Goal: Information Seeking & Learning: Learn about a topic

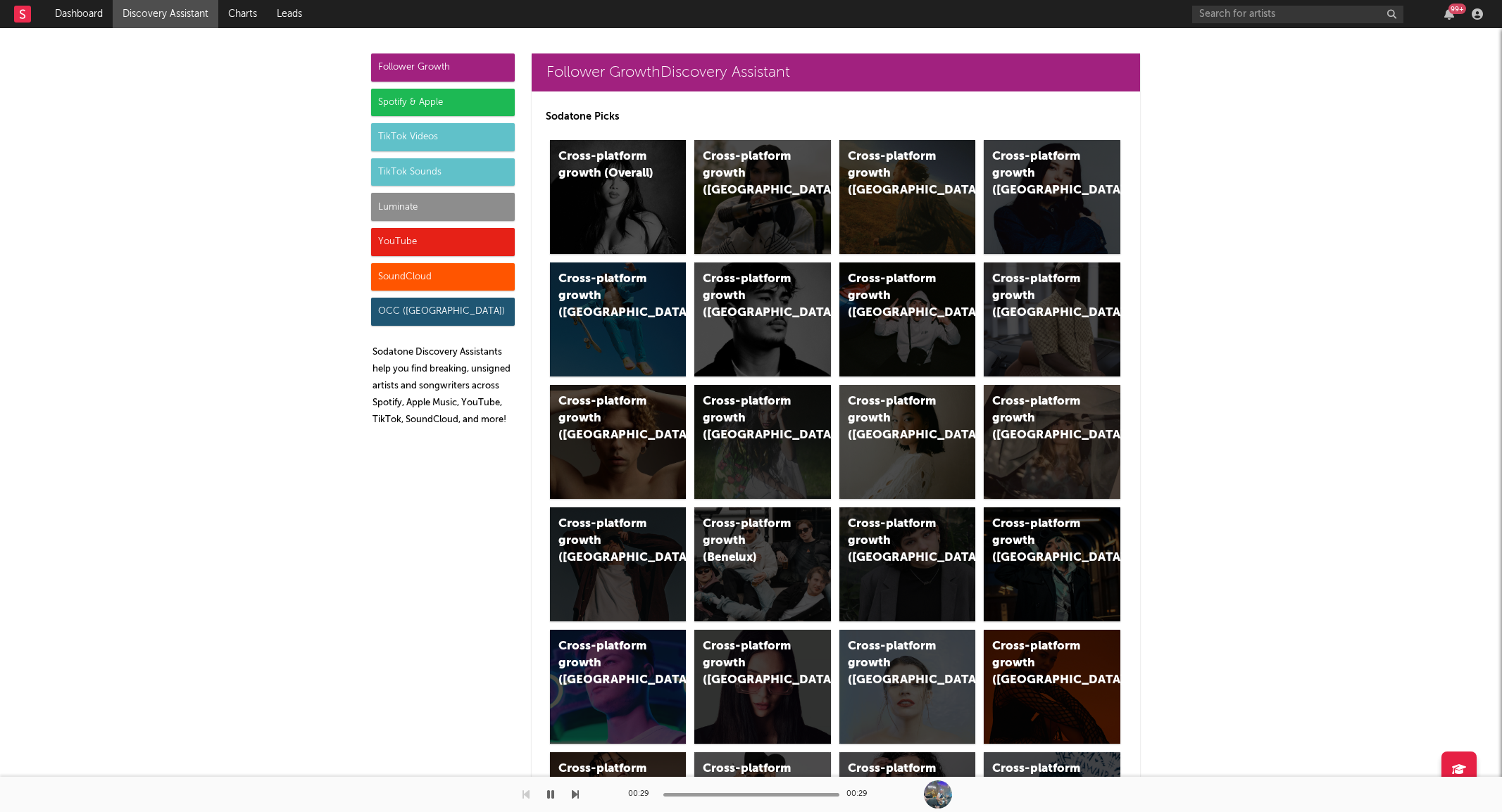
click at [421, 211] on div "Luminate" at bounding box center [443, 206] width 143 height 28
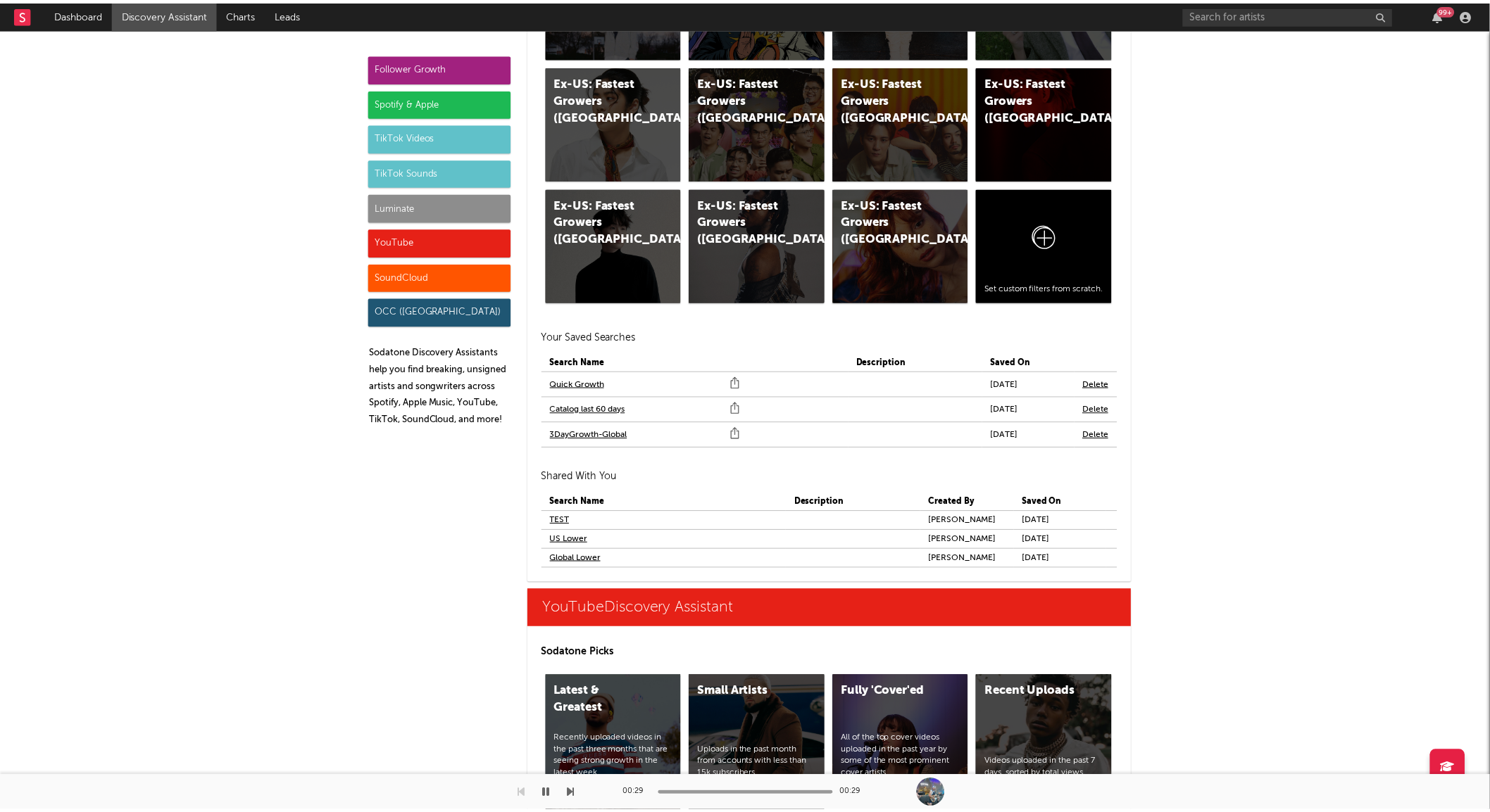
scroll to position [7721, 0]
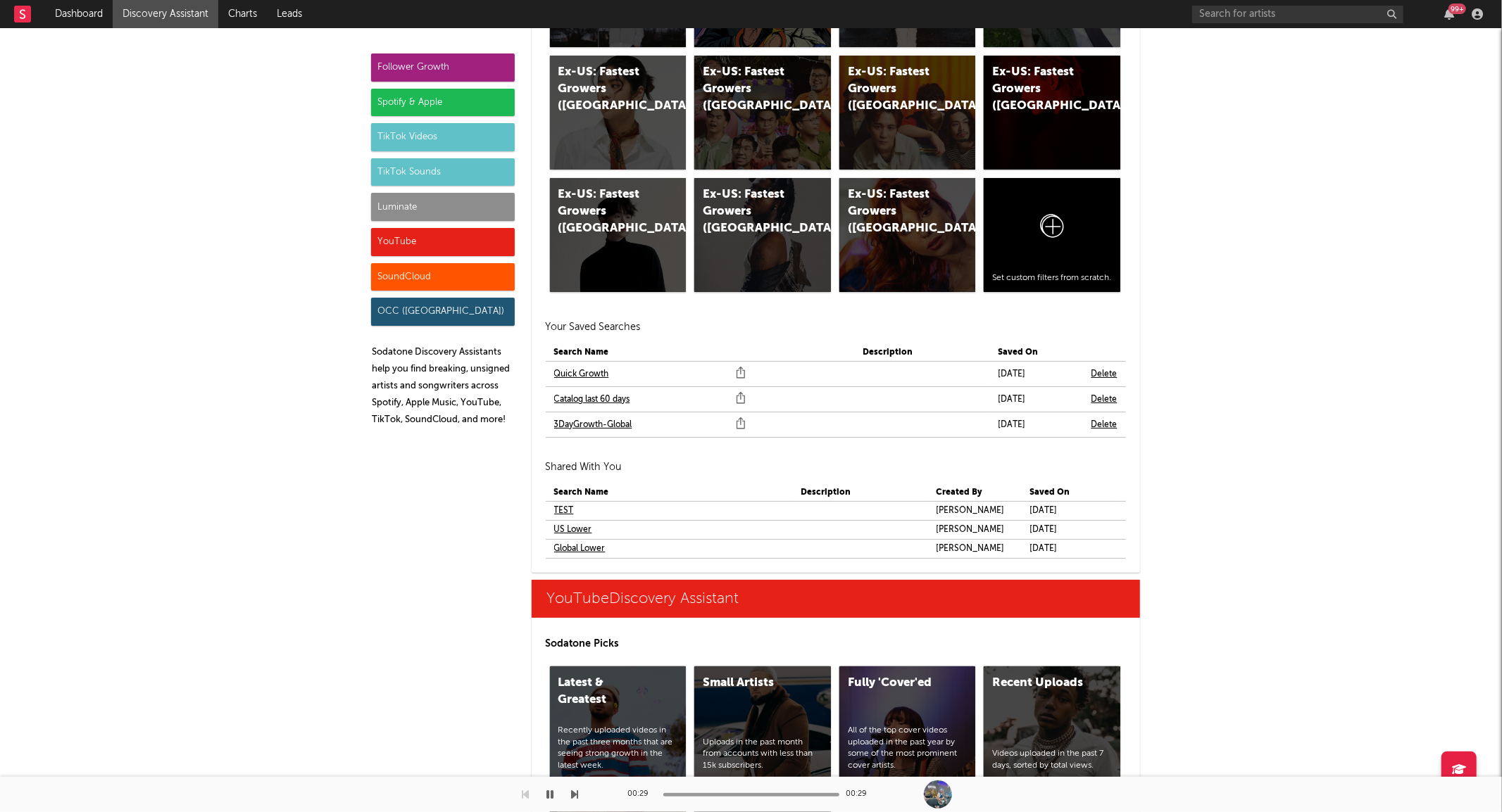
click at [588, 376] on link "Quick Growth" at bounding box center [581, 375] width 55 height 17
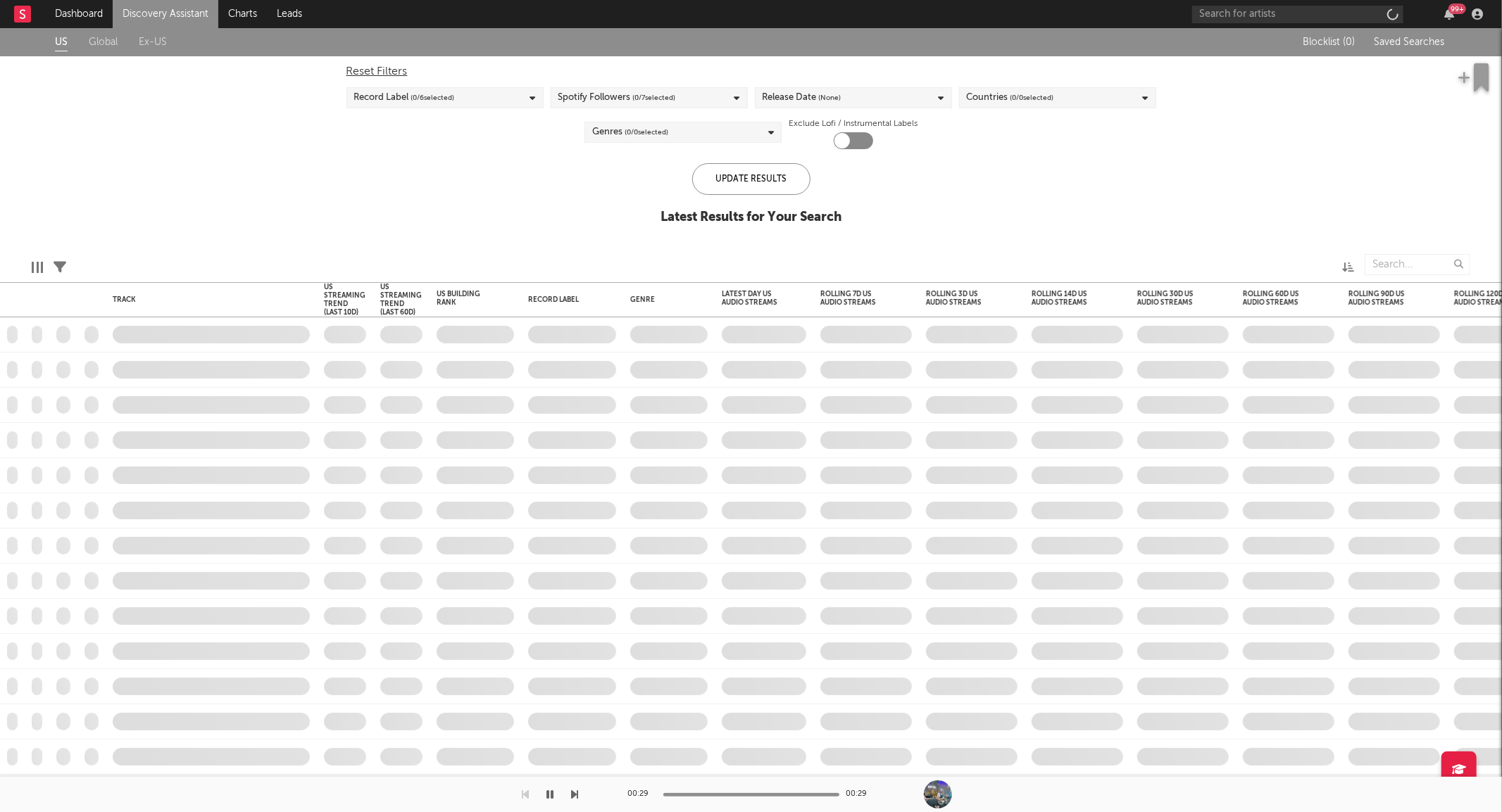
checkbox input "true"
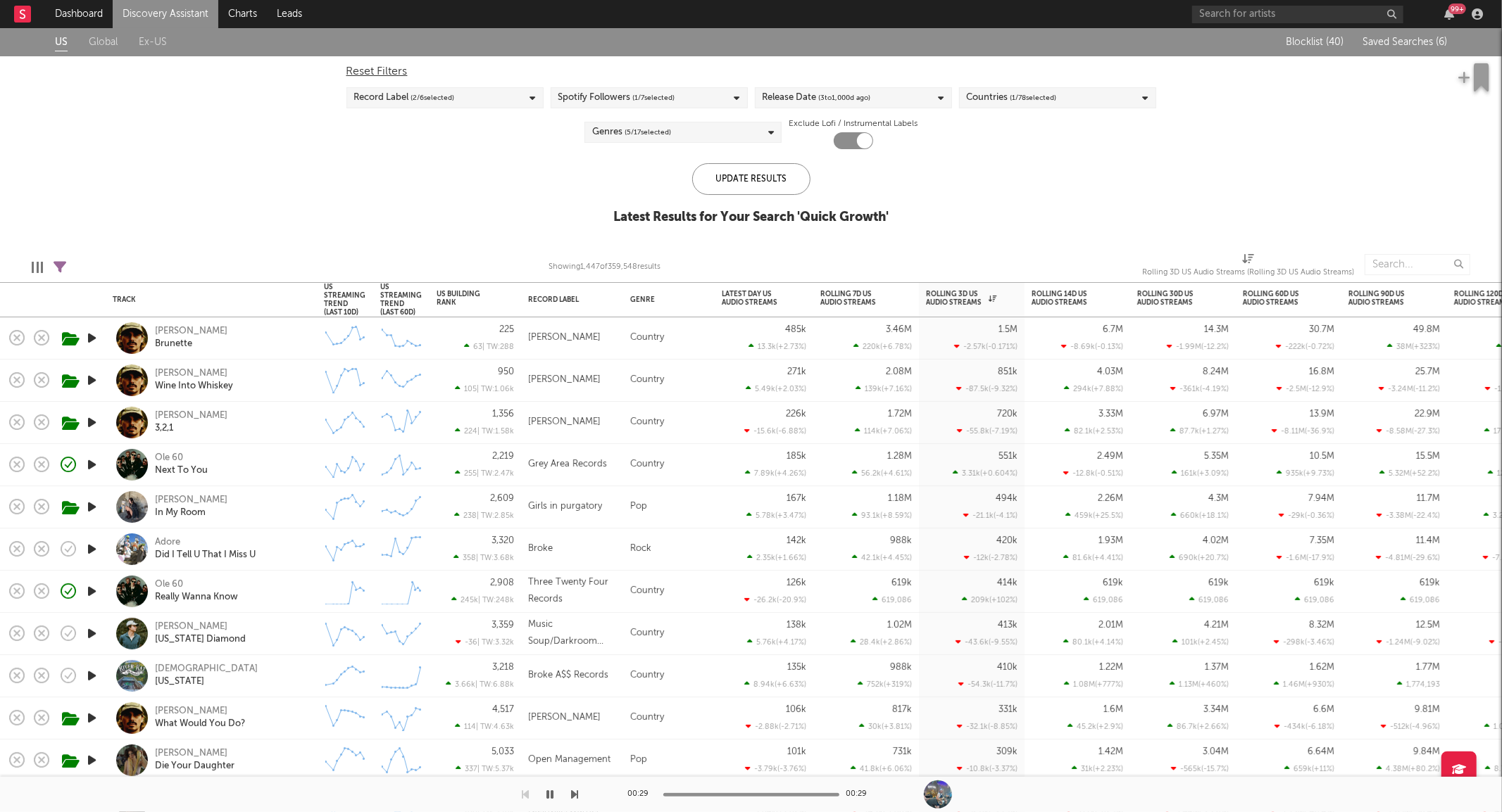
click at [427, 164] on div "US Global Ex-US Blocklist ( 40 ) Saved Searches ( 6 ) Reset Filters Record Labe…" at bounding box center [751, 134] width 1502 height 212
click at [1230, 9] on input "text" at bounding box center [1298, 14] width 211 height 18
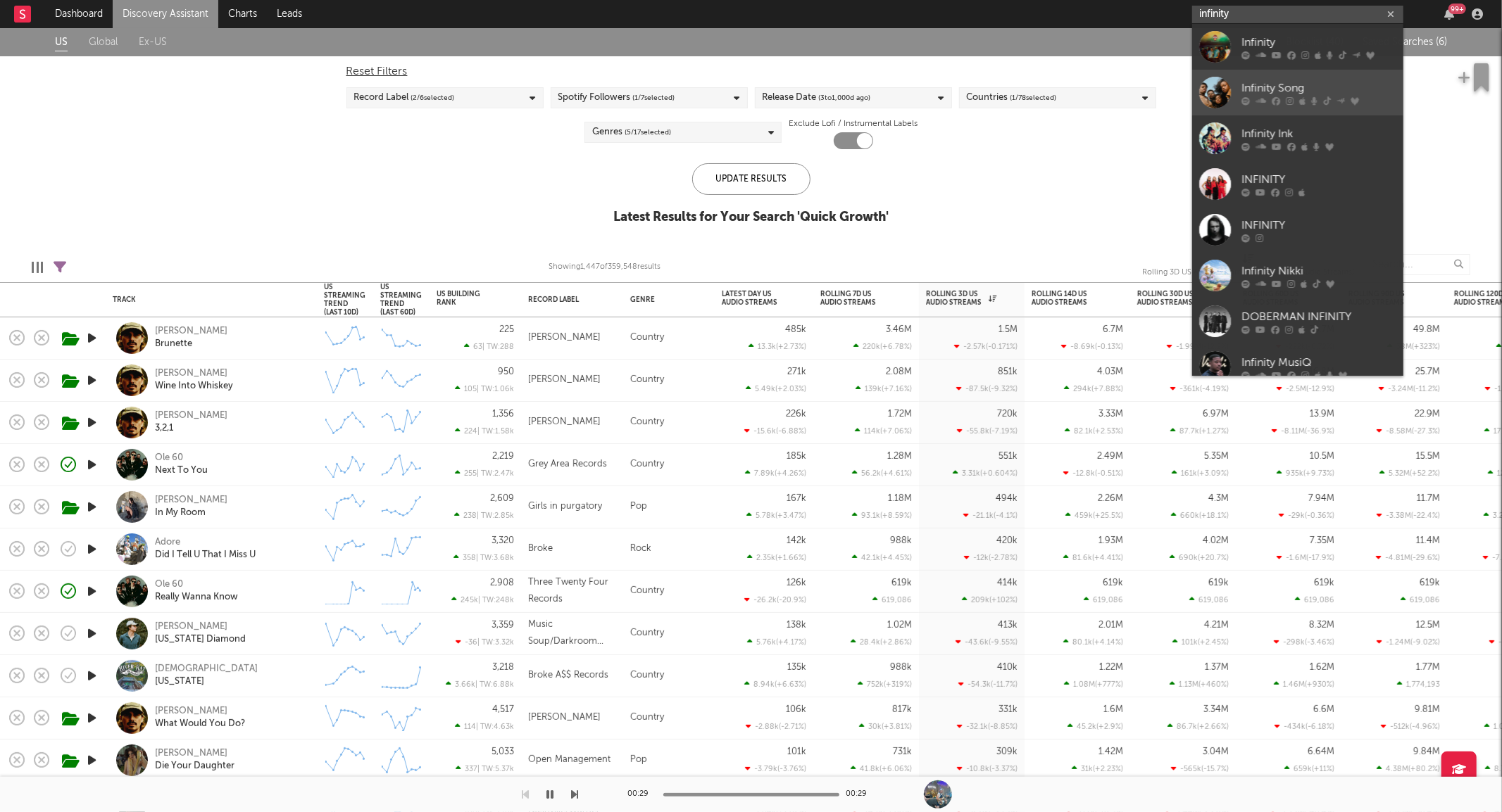
type input "infinity"
click at [1226, 81] on div at bounding box center [1214, 92] width 31 height 31
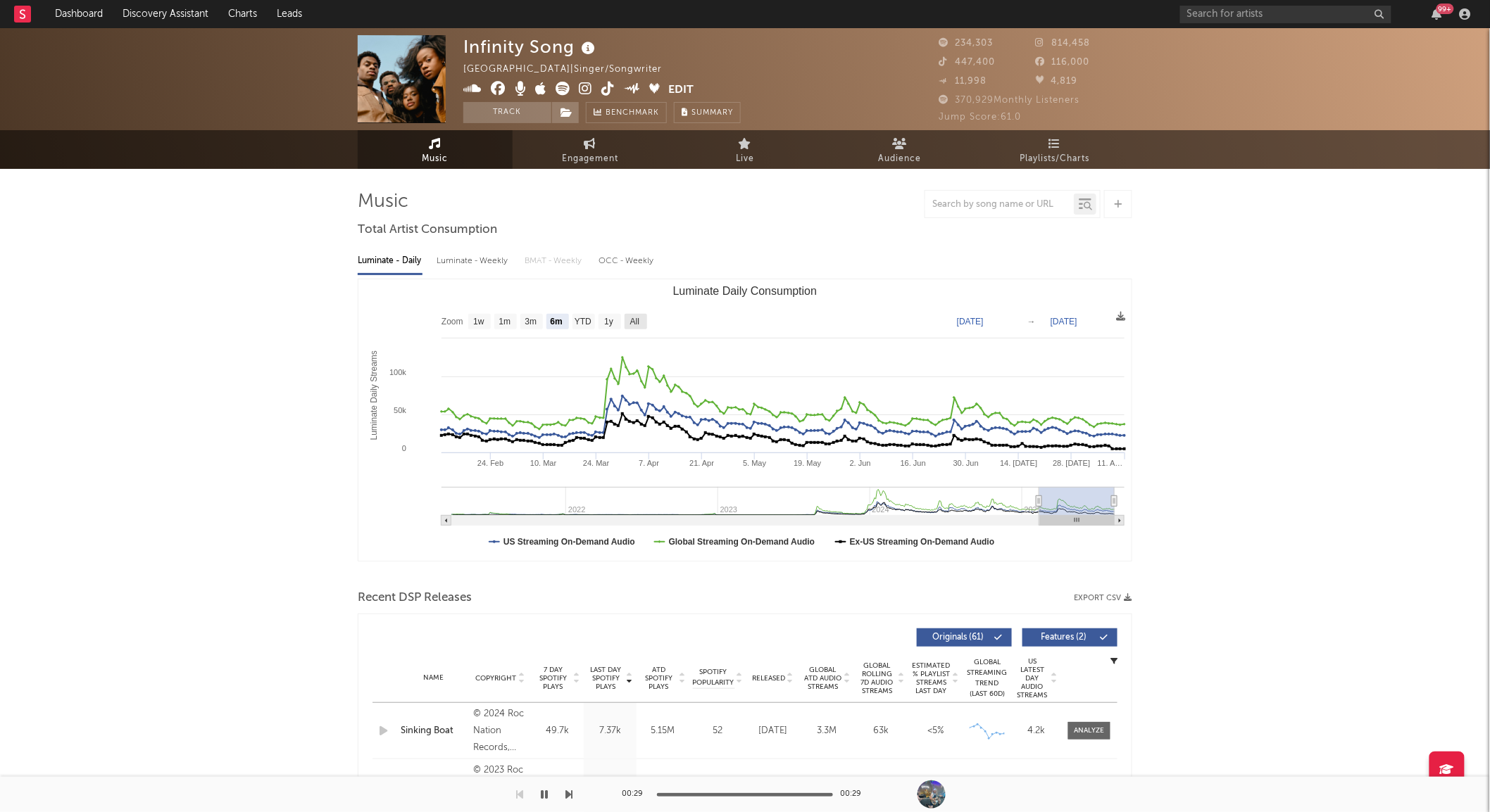
click at [637, 319] on text "All" at bounding box center [634, 322] width 9 height 10
select select "All"
type input "[DATE]"
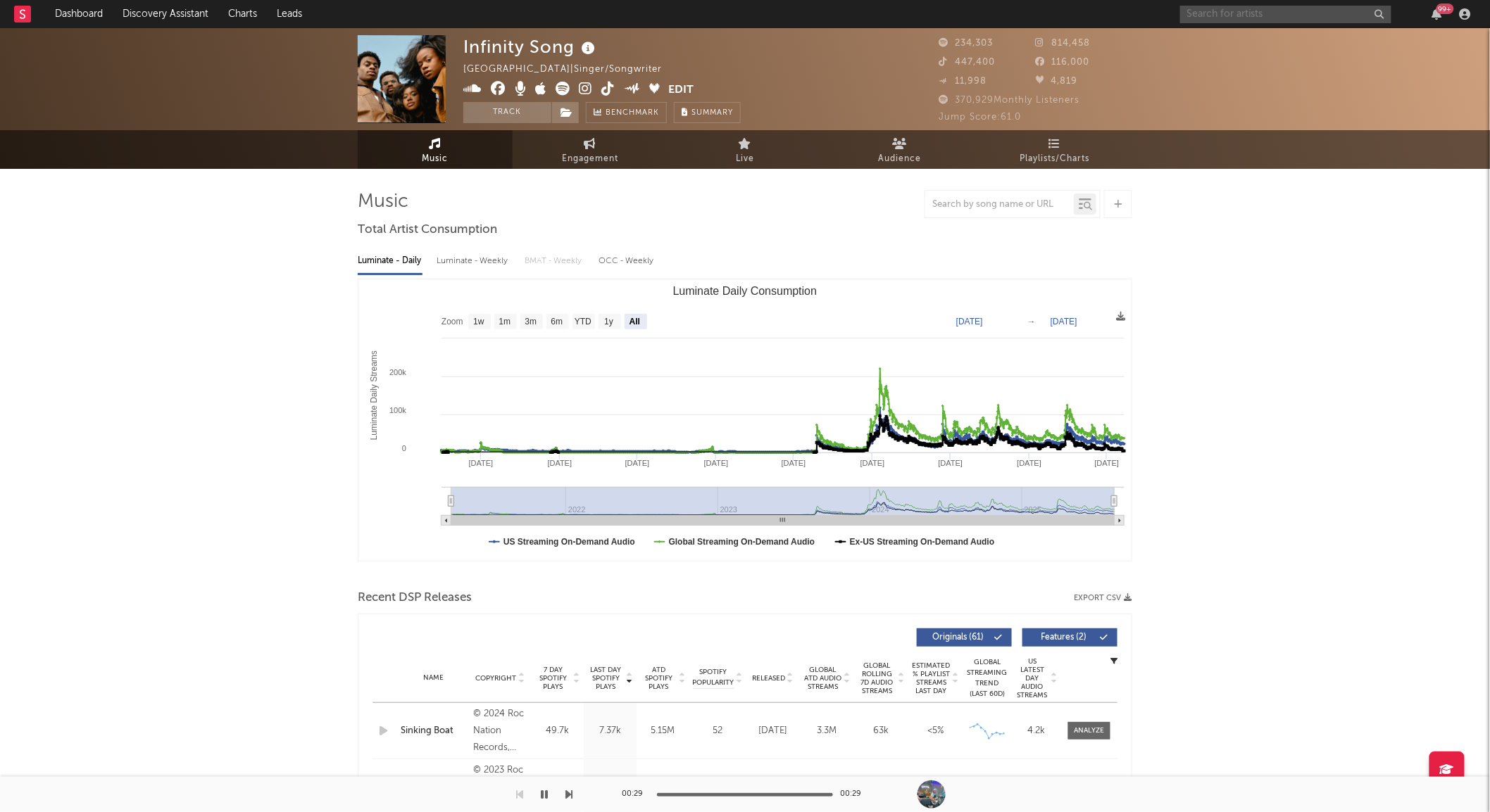
click at [1244, 12] on input "text" at bounding box center [1286, 14] width 211 height 18
type input "momoboyd"
click at [1216, 45] on div at bounding box center [1203, 47] width 31 height 31
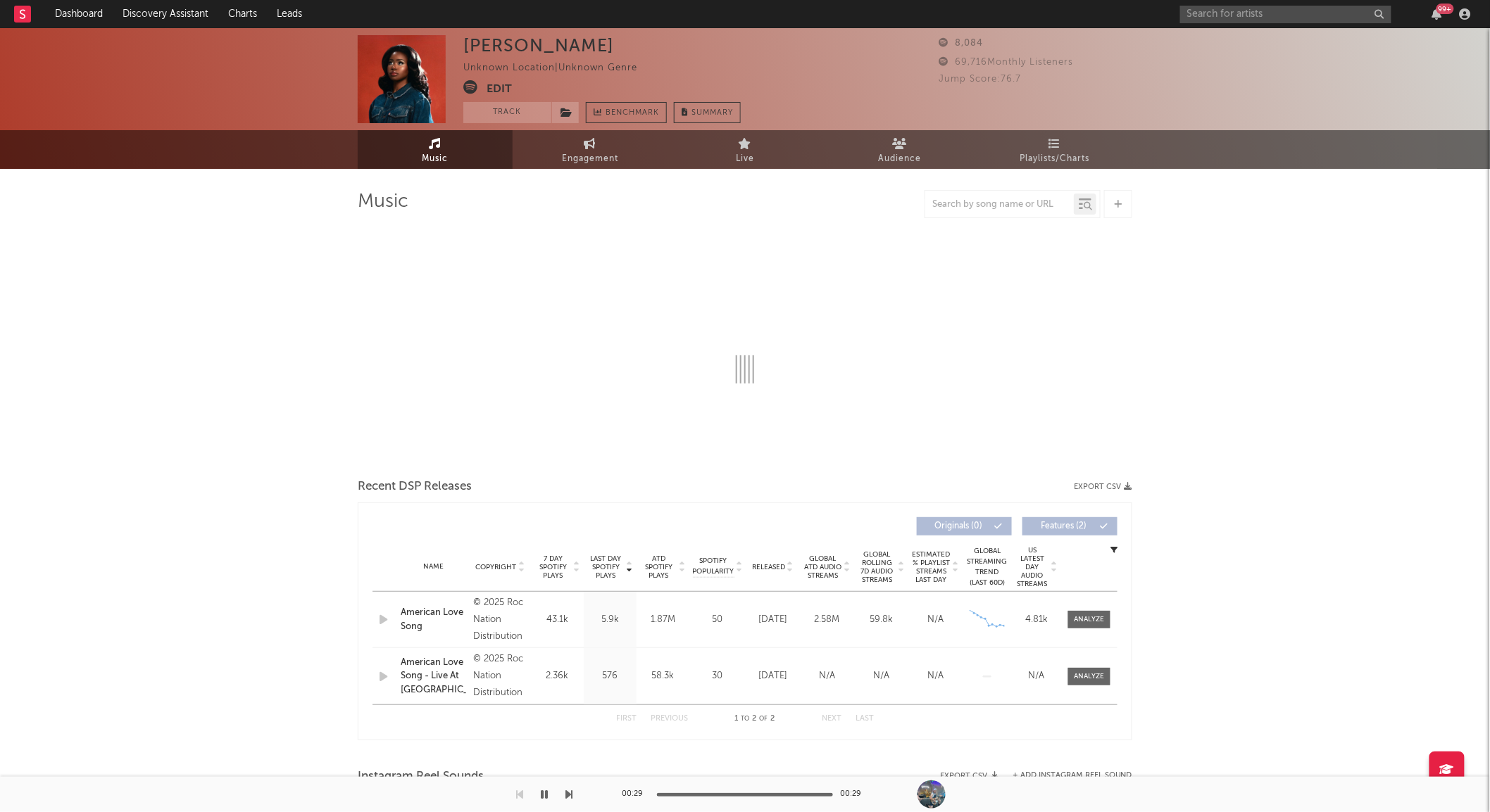
select select "1w"
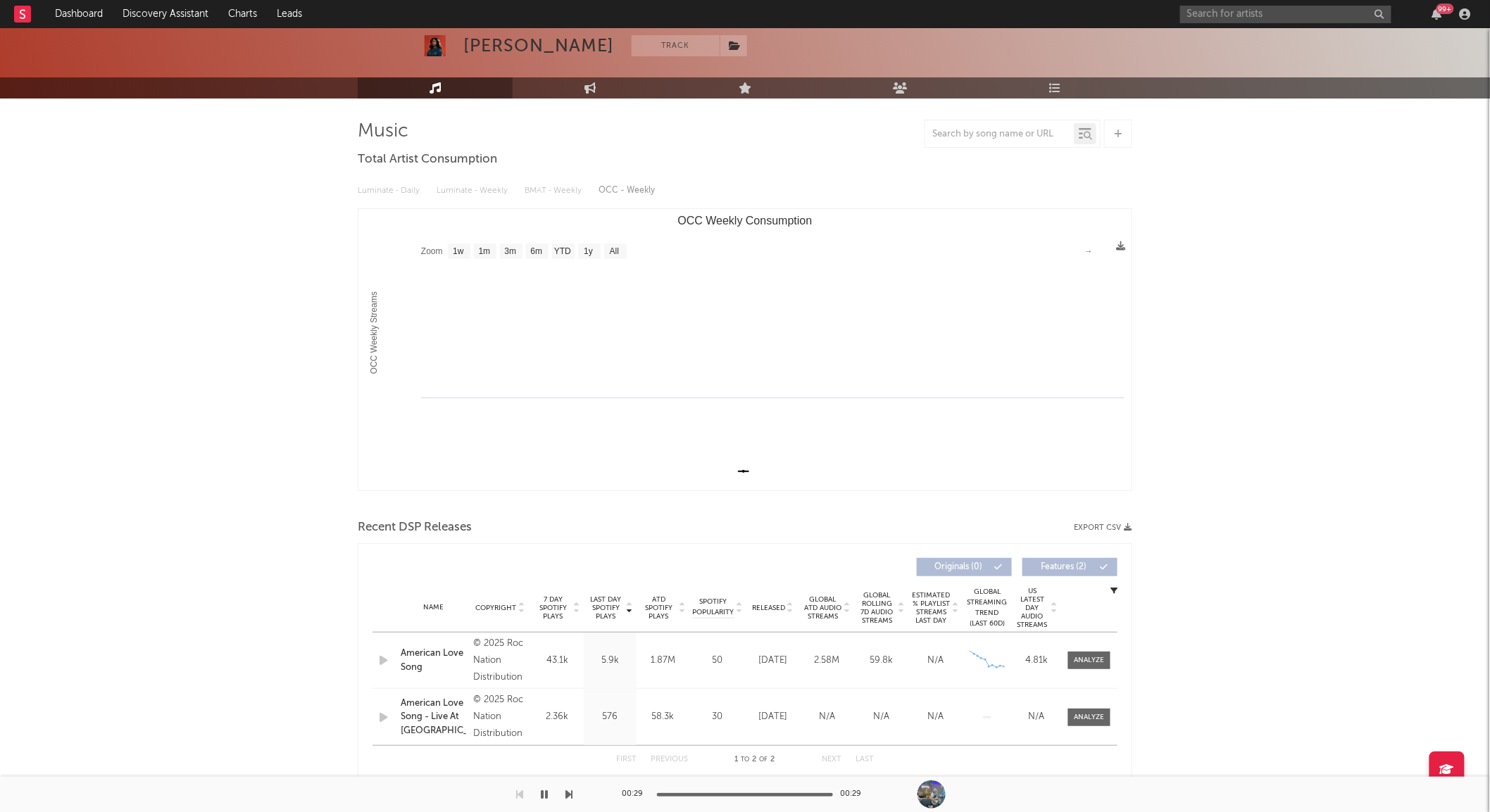
scroll to position [71, 0]
click at [600, 610] on span "Last Day Spotify Plays" at bounding box center [605, 608] width 37 height 25
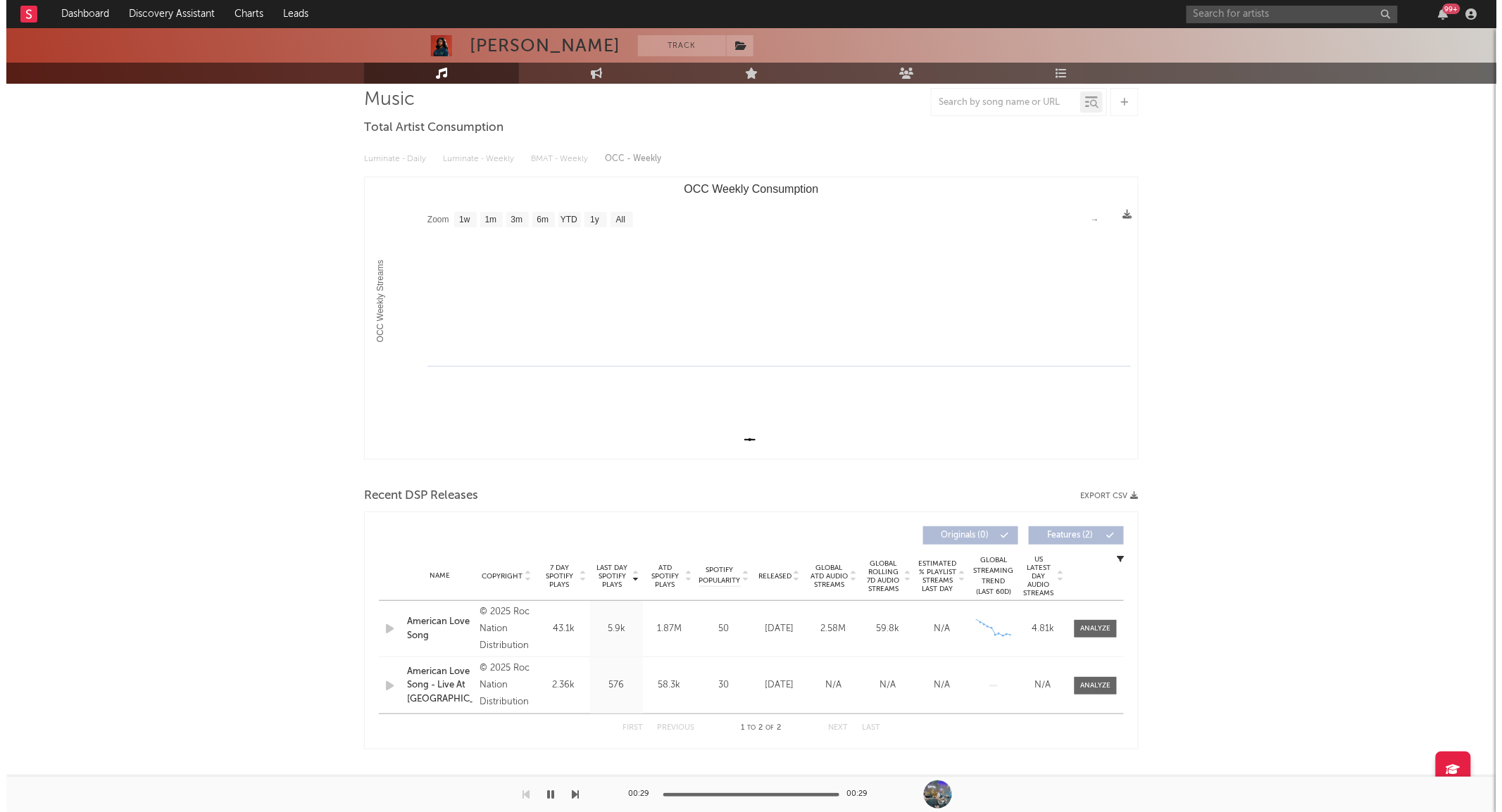
scroll to position [0, 0]
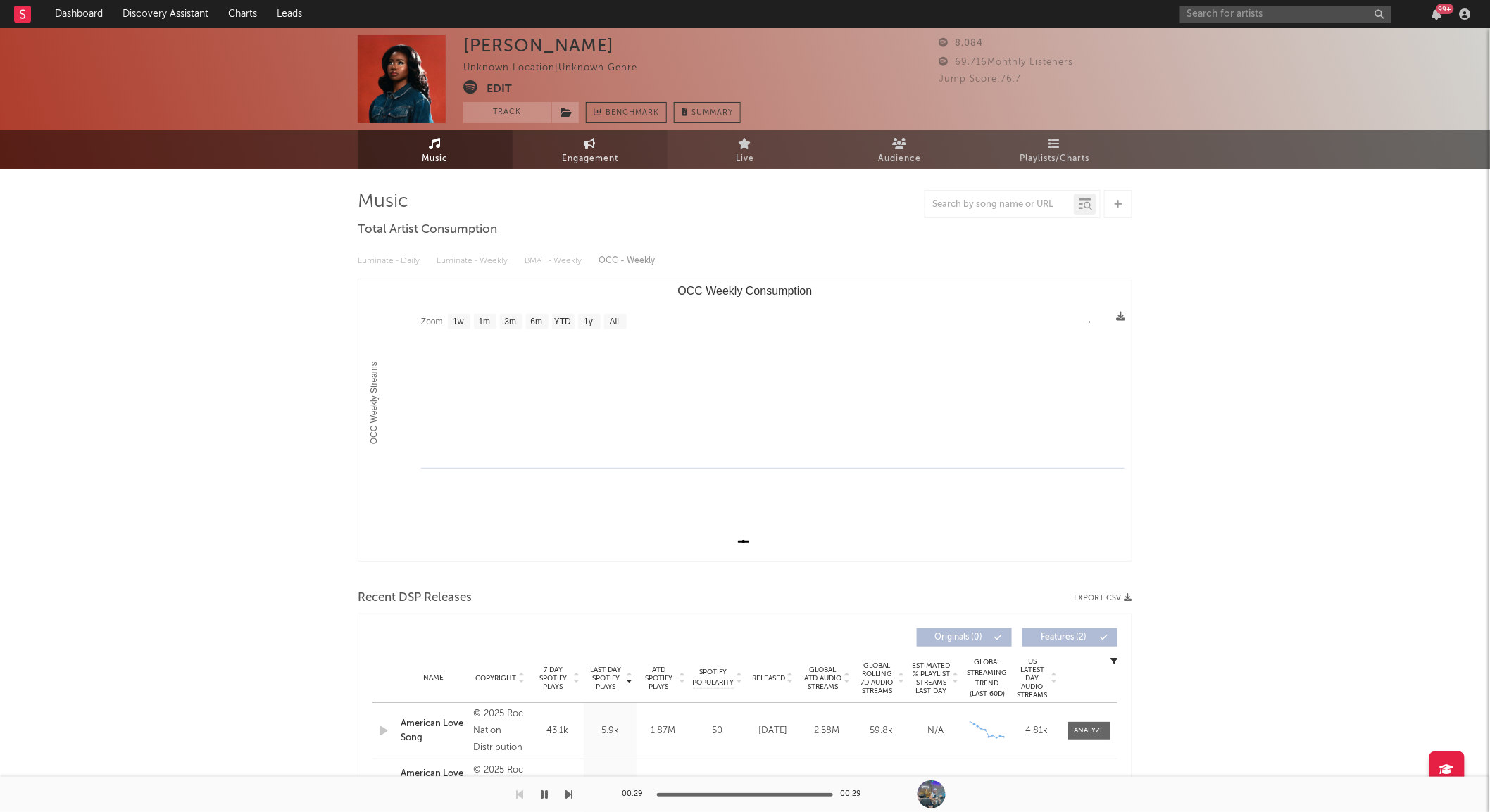
click at [637, 148] on link "Engagement" at bounding box center [589, 150] width 155 height 39
select select "1w"
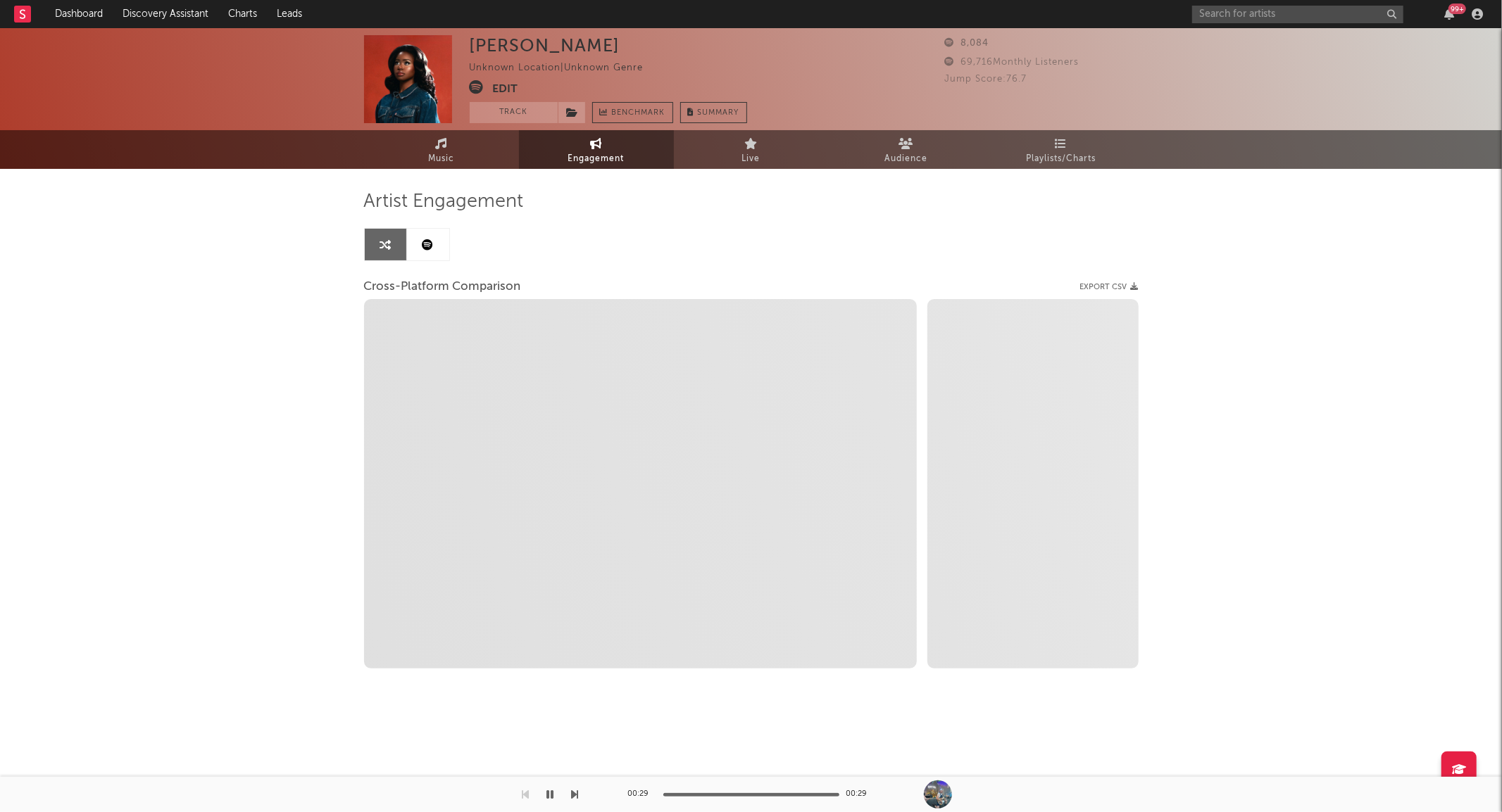
select select "1m"
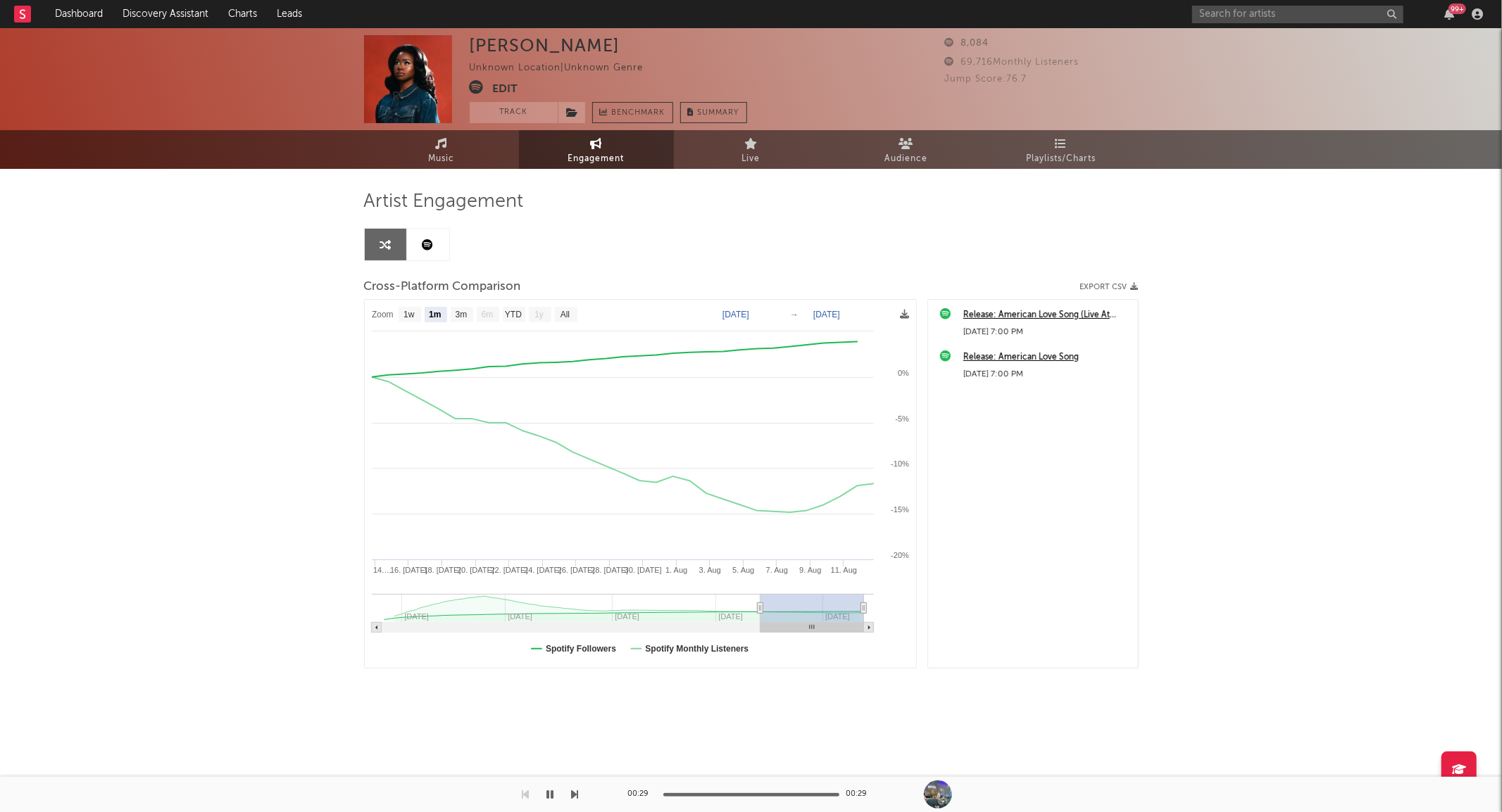
click at [442, 249] on link at bounding box center [428, 244] width 42 height 31
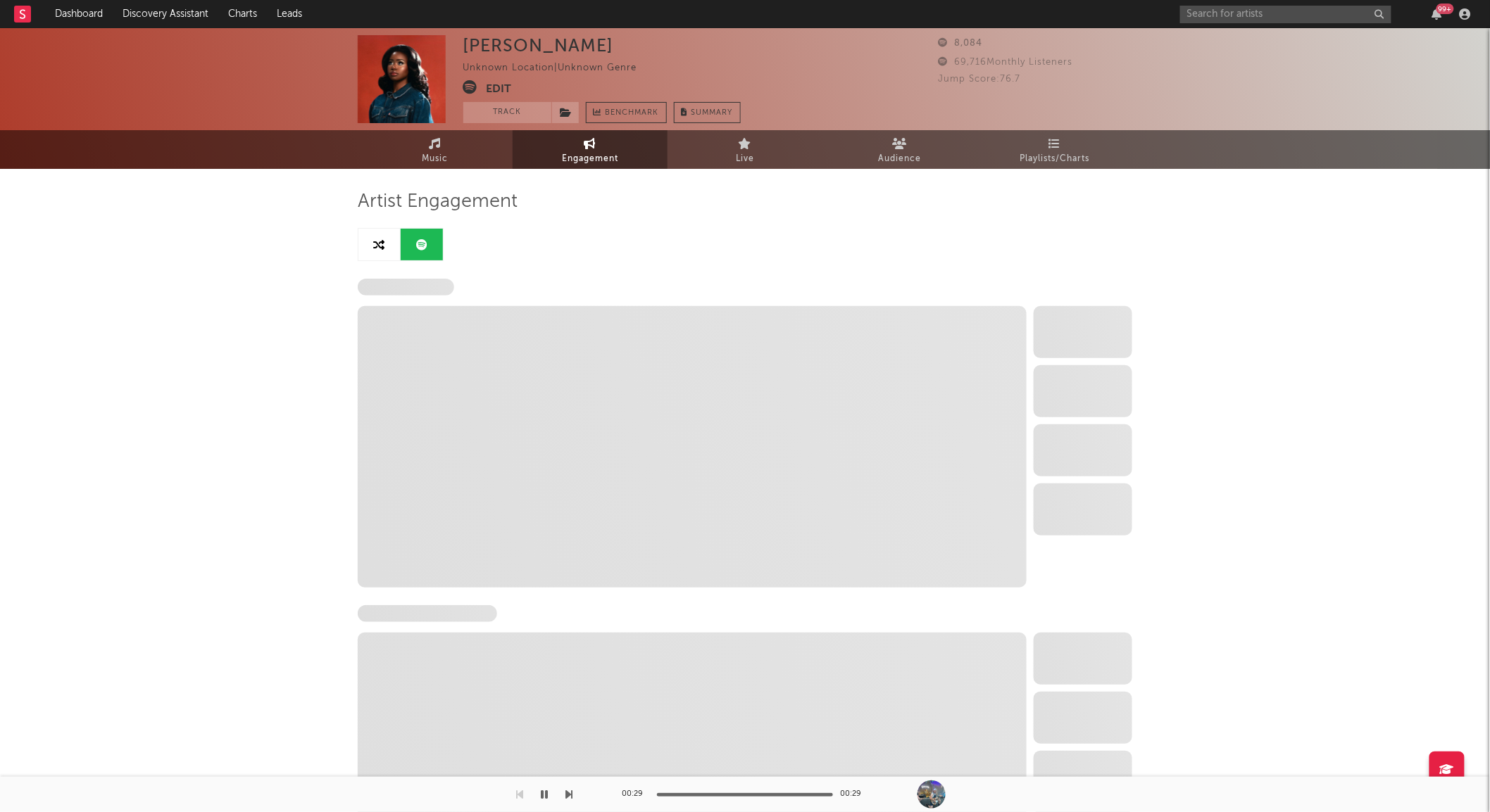
select select "1w"
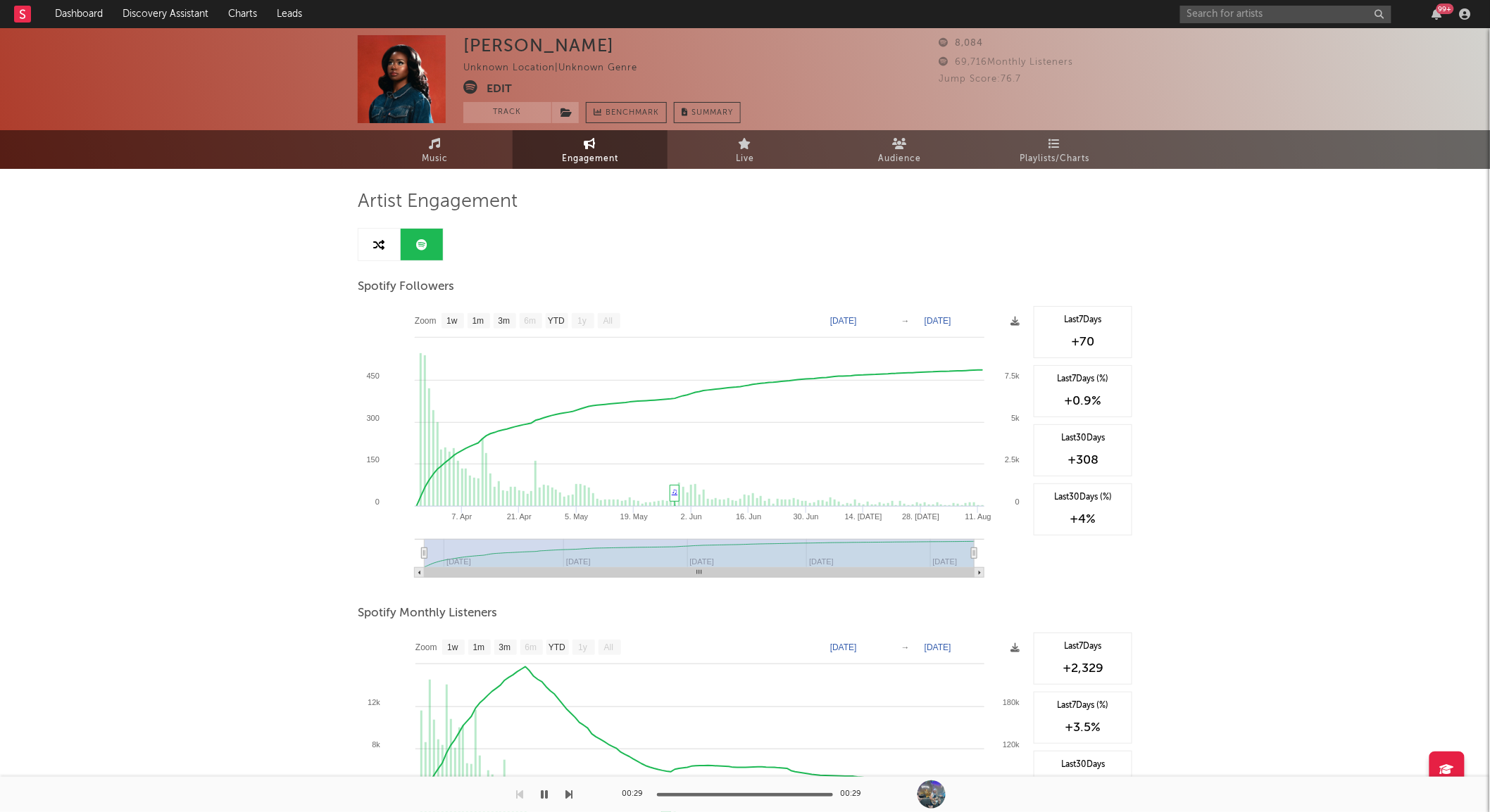
click at [369, 248] on link at bounding box center [380, 244] width 42 height 31
select select "1m"
